Goal: Transaction & Acquisition: Purchase product/service

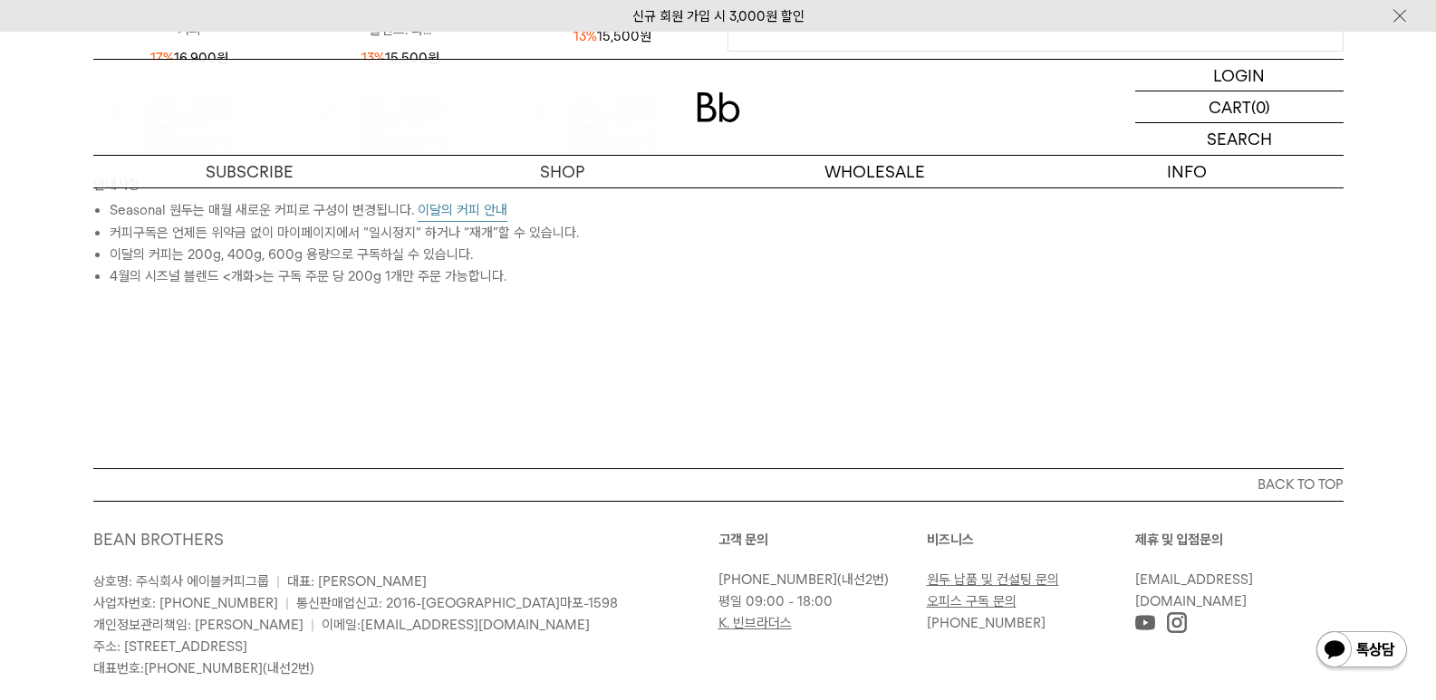
scroll to position [929, 0]
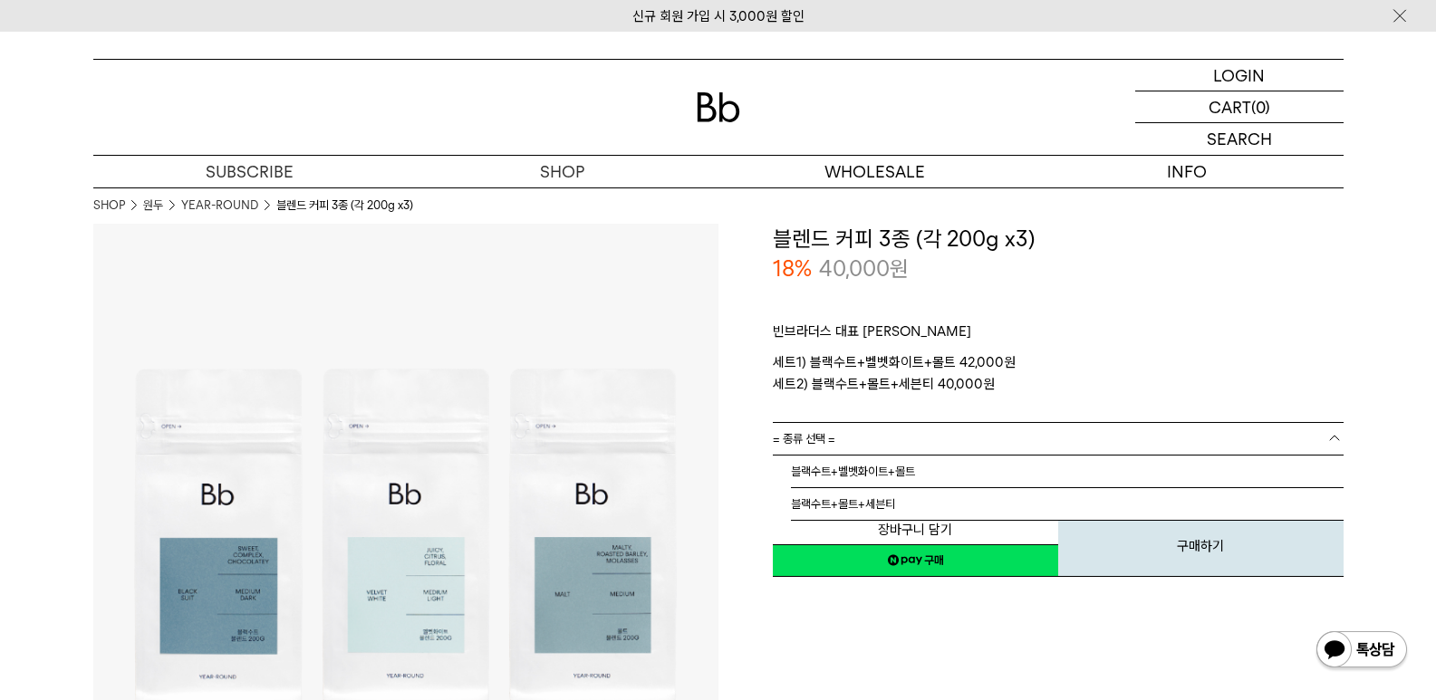
click at [850, 436] on link "= 종류 선택 =" at bounding box center [1058, 439] width 571 height 32
click at [873, 472] on li "블랙수트+벨벳화이트+몰트" at bounding box center [1067, 472] width 553 height 33
click at [931, 529] on button "장바구니 담기" at bounding box center [915, 530] width 285 height 32
click at [918, 566] on link "네이버페이 구매하기" at bounding box center [915, 560] width 285 height 33
